Goal: Task Accomplishment & Management: Use online tool/utility

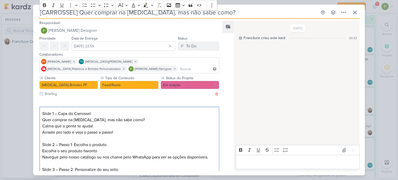
scroll to position [26, 0]
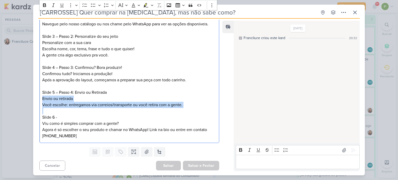
drag, startPoint x: 41, startPoint y: 123, endPoint x: 120, endPoint y: 126, distance: 78.2
click at [120, 126] on div "Slide 1 – Capa do Carrossel Quer comprar na [MEDICAL_DATA], mas não sabe como? …" at bounding box center [129, 59] width 180 height 170
copy p "Viu como é simples comprar com a gente?"
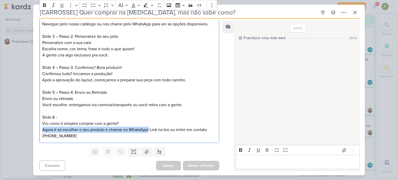
drag, startPoint x: 42, startPoint y: 128, endPoint x: 149, endPoint y: 130, distance: 107.4
click at [149, 130] on div "Slide 1 – Capa do Carrossel Quer comprar na [MEDICAL_DATA], mas não sabe como? …" at bounding box center [129, 59] width 180 height 170
copy p "Agora é só escolher o seu produto e chamar no WhatsApp!"
drag, startPoint x: 151, startPoint y: 129, endPoint x: 203, endPoint y: 134, distance: 52.3
click at [203, 134] on p "Agora é só escolher o seu produto e chamar no WhatsApp! Link na bio ou entre em…" at bounding box center [129, 133] width 174 height 12
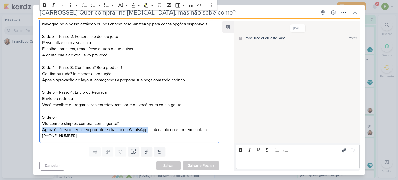
copy p "Link na bio ou entre em contato [PHONE_NUMBER]"
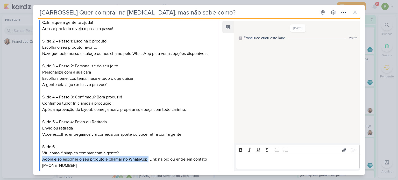
scroll to position [129, 0]
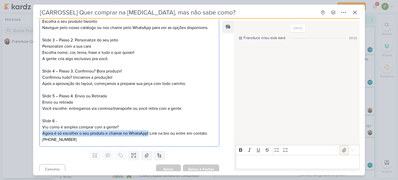
click at [342, 149] on icon at bounding box center [343, 150] width 5 height 5
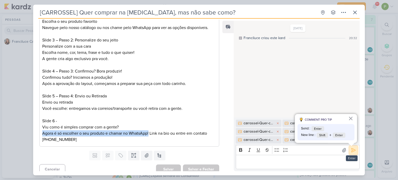
click at [350, 149] on icon at bounding box center [352, 150] width 5 height 5
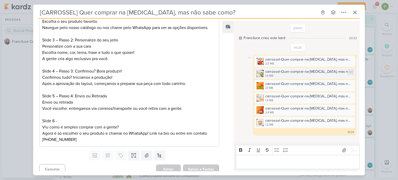
click at [349, 72] on icon at bounding box center [350, 72] width 4 height 4
click at [345, 151] on button at bounding box center [344, 150] width 8 height 8
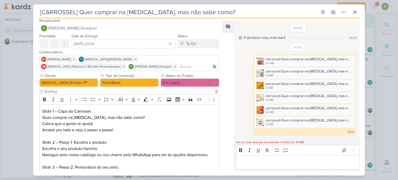
scroll to position [0, 0]
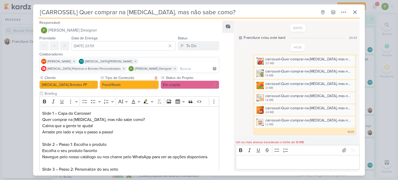
click at [152, 85] on button "Feed/Reels" at bounding box center [129, 85] width 58 height 8
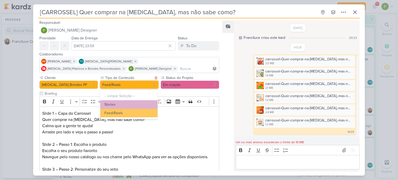
click at [152, 85] on button "Feed/Reels" at bounding box center [129, 85] width 58 height 8
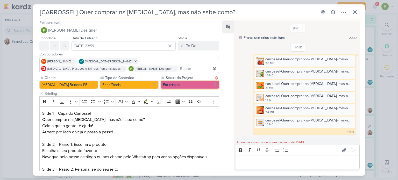
click at [208, 85] on button "Em criação" at bounding box center [189, 85] width 58 height 8
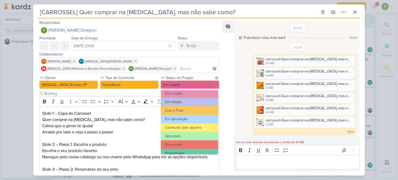
scroll to position [52, 0]
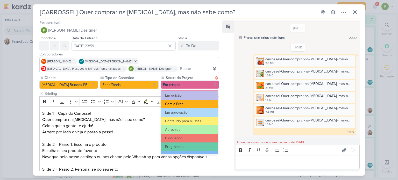
click at [190, 102] on button "Com a Fran" at bounding box center [189, 104] width 57 height 9
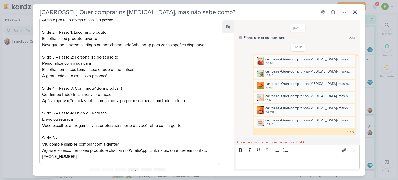
scroll to position [133, 0]
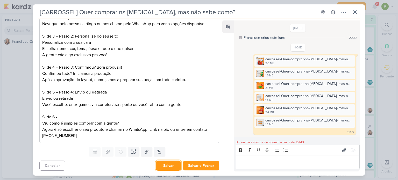
click at [174, 164] on button "Salvar" at bounding box center [168, 165] width 25 height 10
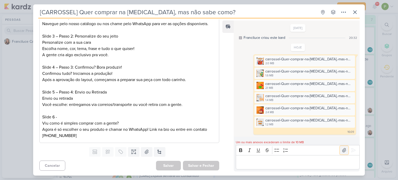
click at [341, 149] on icon at bounding box center [343, 150] width 5 height 5
click at [342, 151] on icon at bounding box center [343, 150] width 5 height 5
click at [354, 14] on icon at bounding box center [355, 12] width 6 height 6
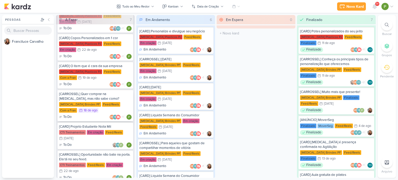
click at [99, 101] on div "[CARROSSEL] Quer comprar na [MEDICAL_DATA], mas não sabe como? [MEDICAL_DATA] B…" at bounding box center [95, 106] width 76 height 32
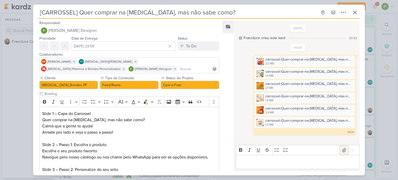
click at [341, 151] on icon at bounding box center [343, 150] width 5 height 5
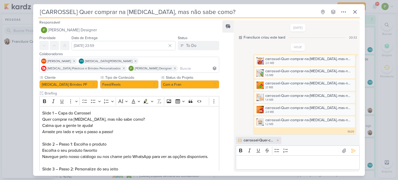
scroll to position [2, 0]
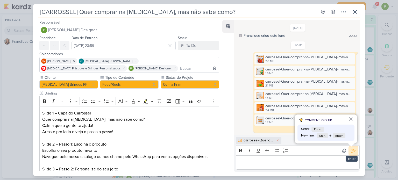
click at [352, 151] on icon at bounding box center [352, 150] width 5 height 5
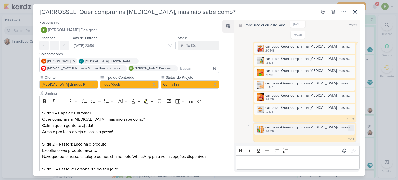
click at [292, 128] on div "carrossel-Quer-comprar-na-[MEDICAL_DATA],-mas-não-sabe-como.png" at bounding box center [308, 127] width 86 height 5
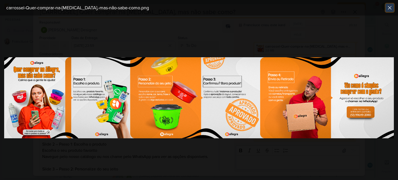
click at [392, 5] on icon at bounding box center [389, 8] width 6 height 6
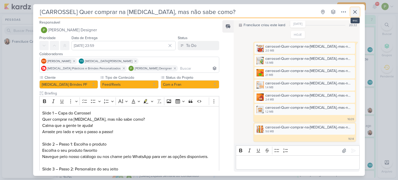
click at [356, 13] on icon at bounding box center [354, 11] width 3 height 3
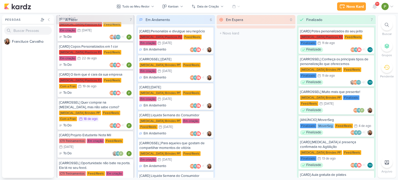
scroll to position [0, 0]
